Goal: Transaction & Acquisition: Purchase product/service

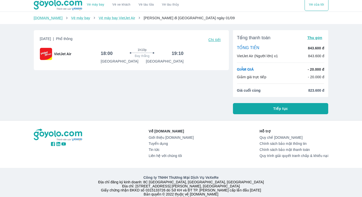
scroll to position [2, 0]
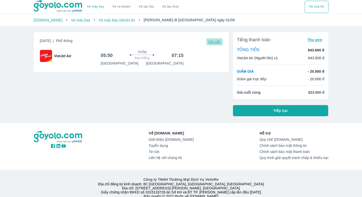
click at [211, 42] on span "Chi tiết" at bounding box center [214, 42] width 12 height 4
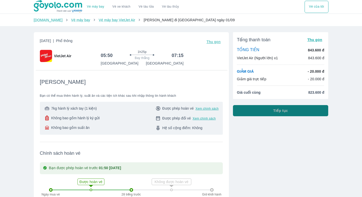
click at [287, 111] on span "Tiếp tục" at bounding box center [280, 110] width 15 height 5
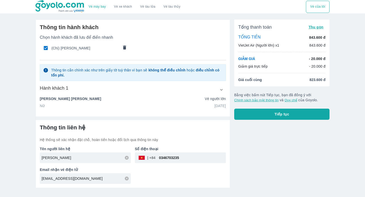
click at [264, 114] on button "Tiếp tục" at bounding box center [281, 114] width 95 height 11
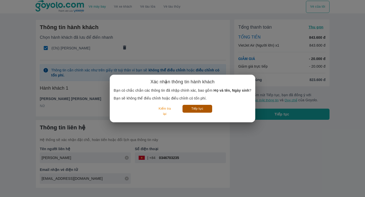
click at [202, 111] on button "Tiếp tục" at bounding box center [198, 109] width 30 height 8
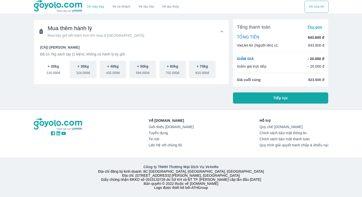
click at [58, 66] on p "+ 20kg" at bounding box center [53, 66] width 11 height 5
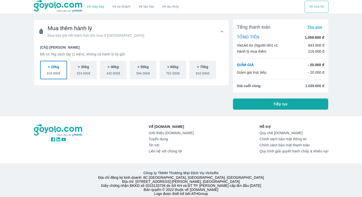
click at [58, 66] on p "+ 20kg" at bounding box center [53, 66] width 11 height 5
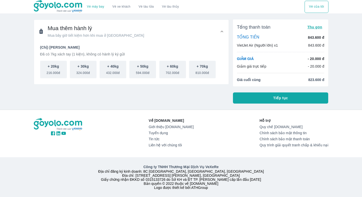
click at [161, 96] on div "Mua thêm hành lý Mua bây giờ tiết kiệm hơn khi mua ở sân bay (Chị) NGUYEN THI K…" at bounding box center [129, 59] width 199 height 88
click at [280, 98] on span "Tiếp tục" at bounding box center [280, 98] width 15 height 5
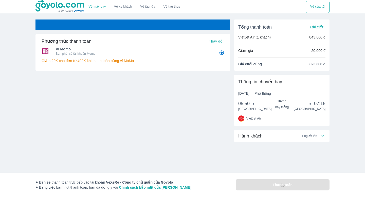
radio input "false"
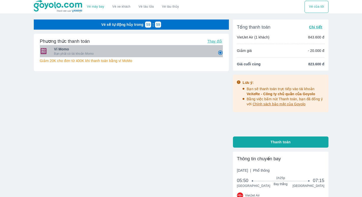
click at [189, 51] on span "Ví Momo" at bounding box center [132, 49] width 156 height 5
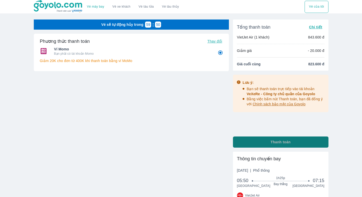
click at [278, 138] on button "Thanh toán" at bounding box center [280, 142] width 95 height 11
radio input "false"
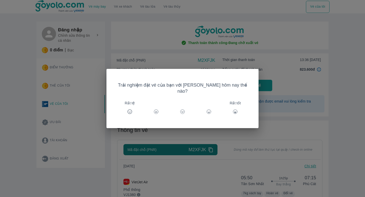
click at [278, 100] on div "Trải nghiệm đặt vé của bạn với [PERSON_NAME] hôm nay thế nào? Rất tệ Rất tốt" at bounding box center [182, 98] width 365 height 197
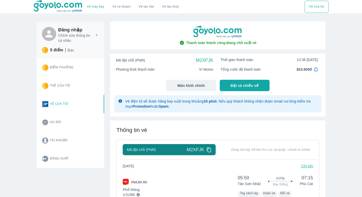
click at [255, 87] on span "Đặt vé chiều về" at bounding box center [244, 85] width 28 height 5
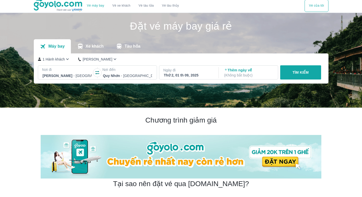
scroll to position [2, 0]
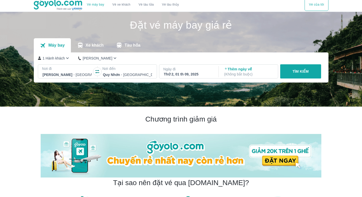
click at [183, 76] on div "Thứ 2, 01 th 09, 2025" at bounding box center [188, 74] width 49 height 5
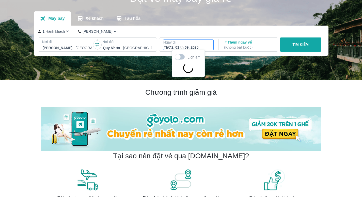
scroll to position [29, 0]
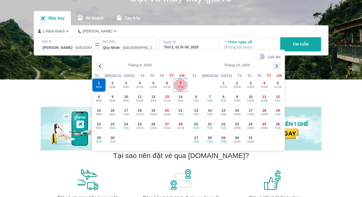
click at [182, 85] on div "7 752k" at bounding box center [180, 85] width 13 height 13
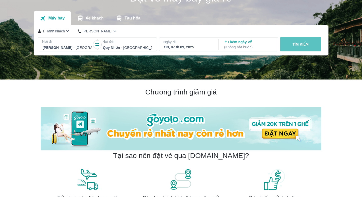
click at [310, 47] on button "TÌM KIẾM" at bounding box center [300, 44] width 41 height 14
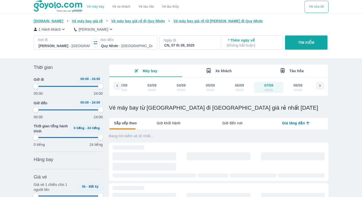
type input "97.9166666666667"
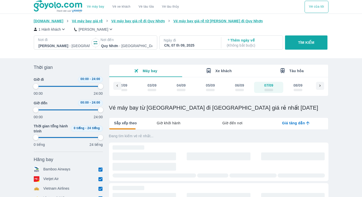
type input "97.9166666666667"
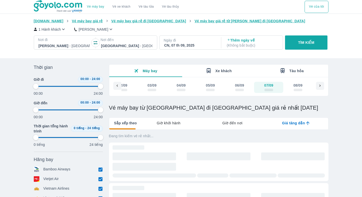
type input "97.9166666666667"
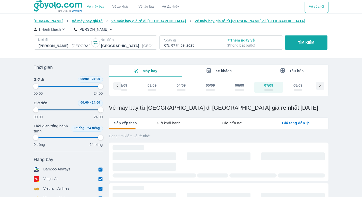
type input "97.9166666666667"
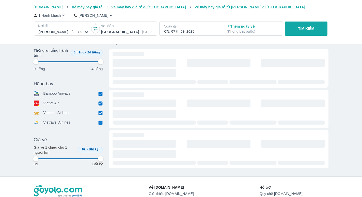
type input "97.9166666666667"
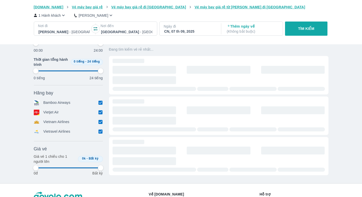
scroll to position [54, 0]
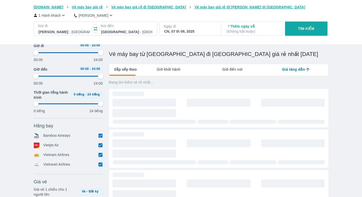
type input "97.9166666666667"
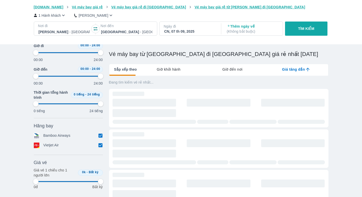
type input "97.9166666666667"
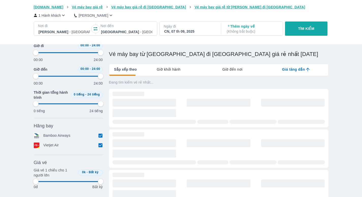
type input "97.9166666666667"
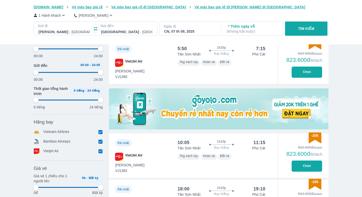
type input "97.9166666666667"
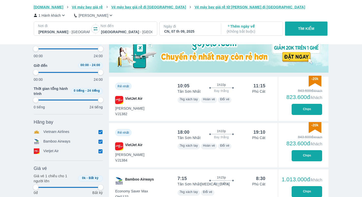
type input "97.9166666666667"
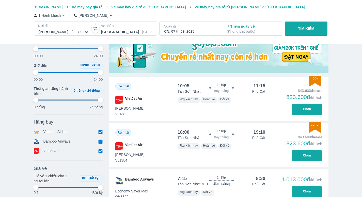
type input "97.9166666666667"
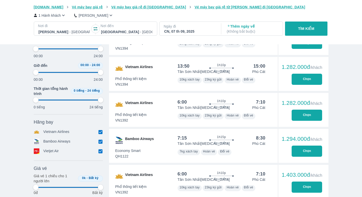
type input "97.9166666666667"
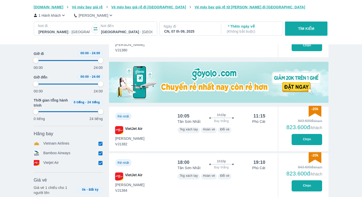
scroll to position [32, 0]
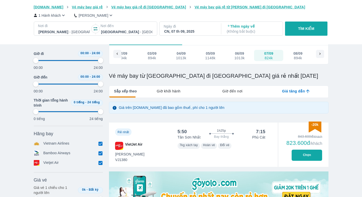
type input "97.9166666666667"
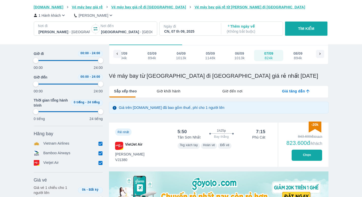
type input "97.9166666666667"
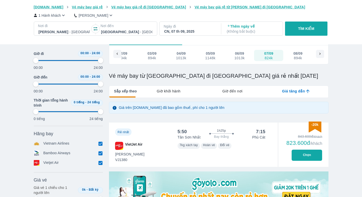
type input "97.9166666666667"
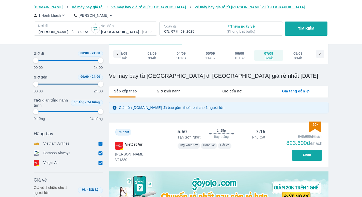
type input "97.9166666666667"
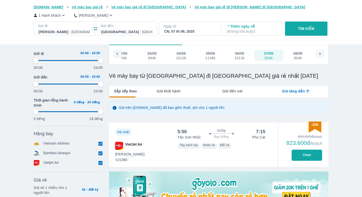
type input "97.9166666666667"
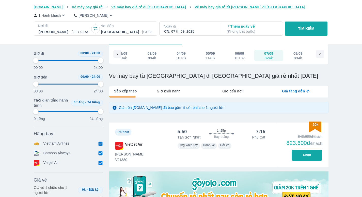
type input "97.9166666666667"
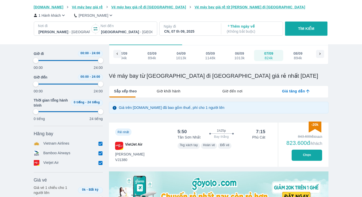
type input "97.9166666666667"
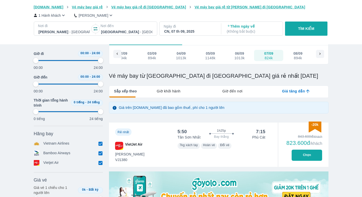
type input "97.9166666666667"
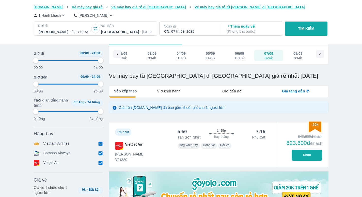
type input "97.9166666666667"
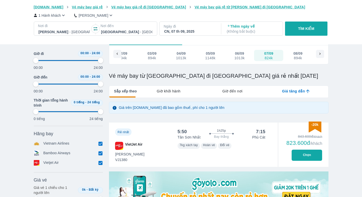
type input "97.9166666666667"
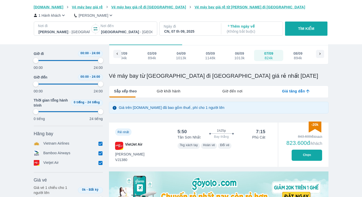
type input "97.9166666666667"
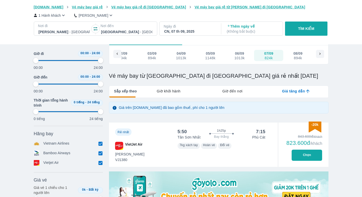
type input "97.9166666666667"
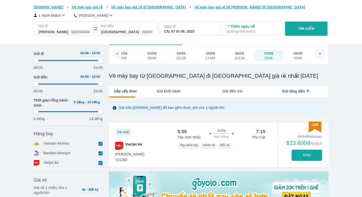
type input "97.9166666666667"
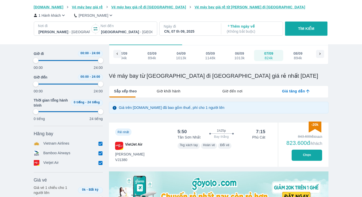
type input "97.9166666666667"
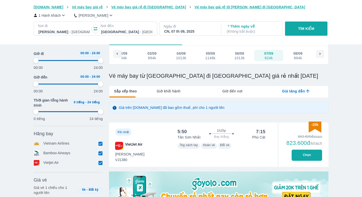
type input "97.9166666666667"
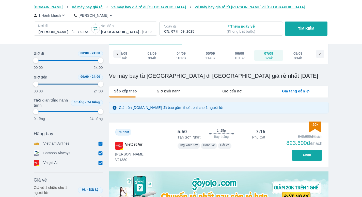
type input "97.9166666666667"
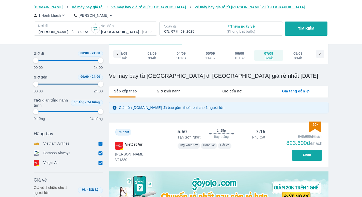
type input "97.9166666666667"
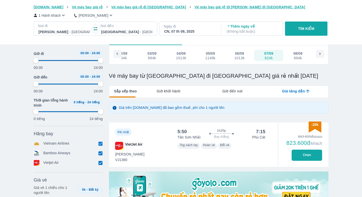
type input "97.9166666666667"
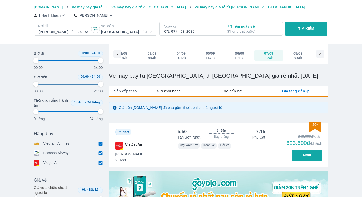
type input "97.9166666666667"
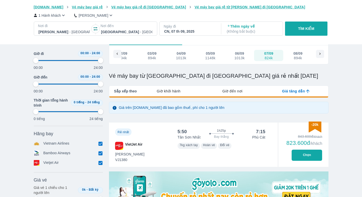
type input "97.9166666666667"
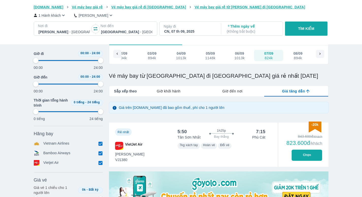
type input "97.9166666666667"
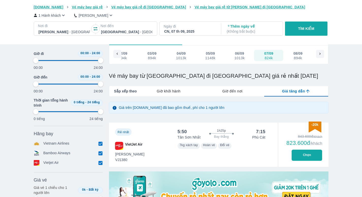
type input "97.9166666666667"
